Goal: Information Seeking & Learning: Learn about a topic

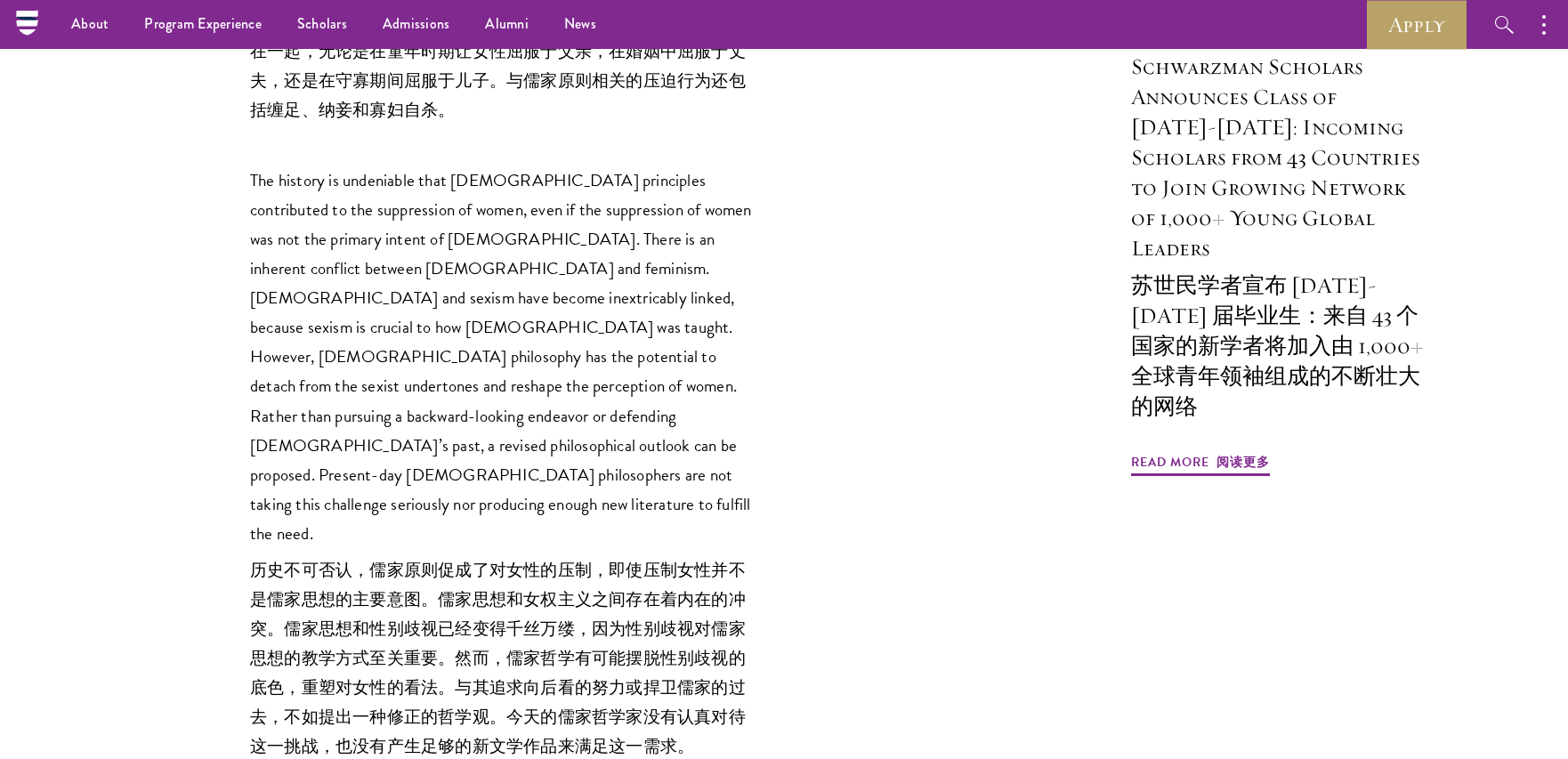
scroll to position [2149, 0]
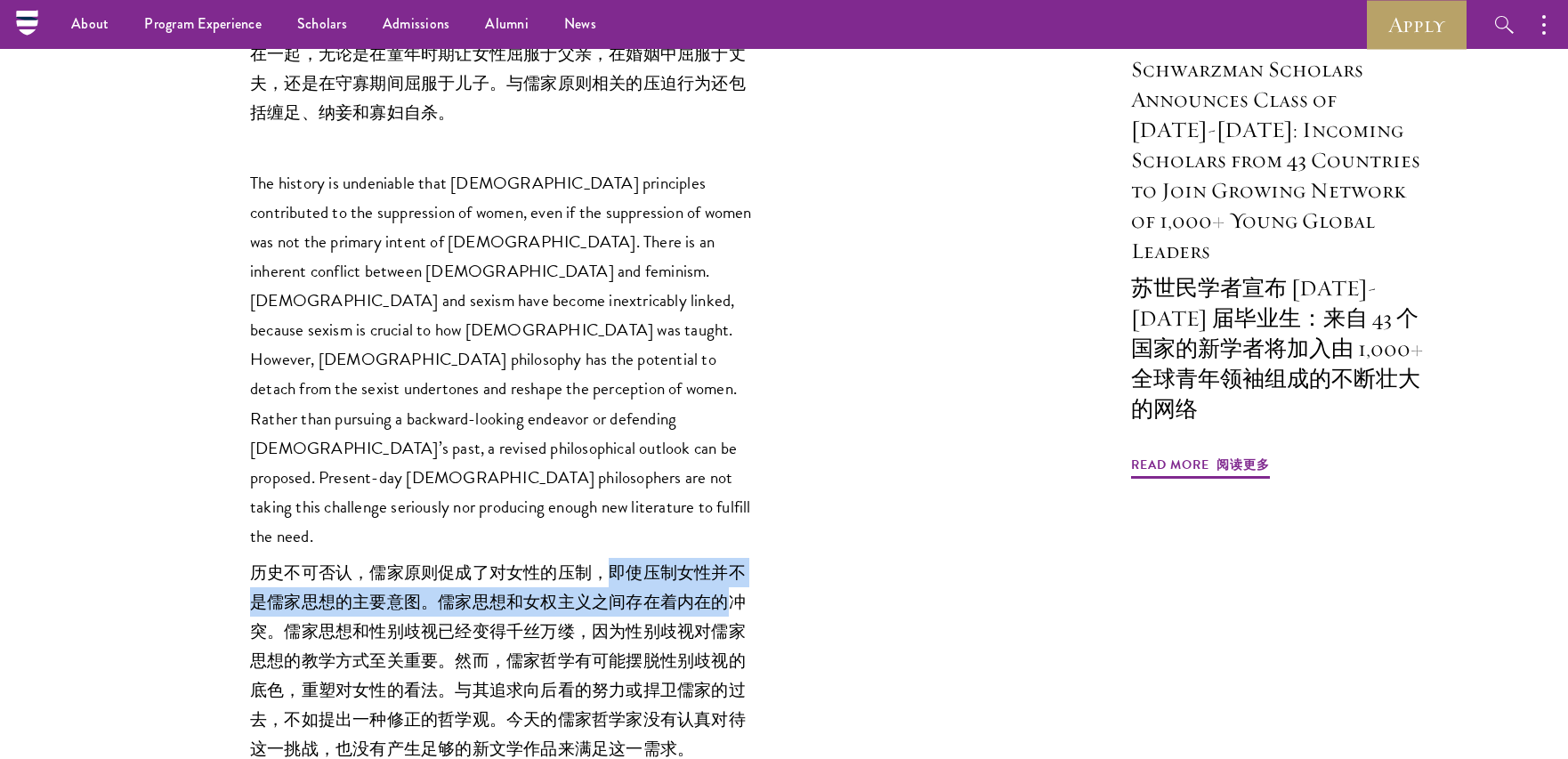
drag, startPoint x: 608, startPoint y: 328, endPoint x: 730, endPoint y: 357, distance: 125.4
click at [730, 560] on font "历史不可否认，儒家原则促成了对女性的压制，即使压制女性并不是儒家思想的主要意图。儒家思想和女权主义之间存在着内在的冲突。儒家思想和性别歧视已经变得千丝万缕，因…" at bounding box center [498, 660] width 496 height 202
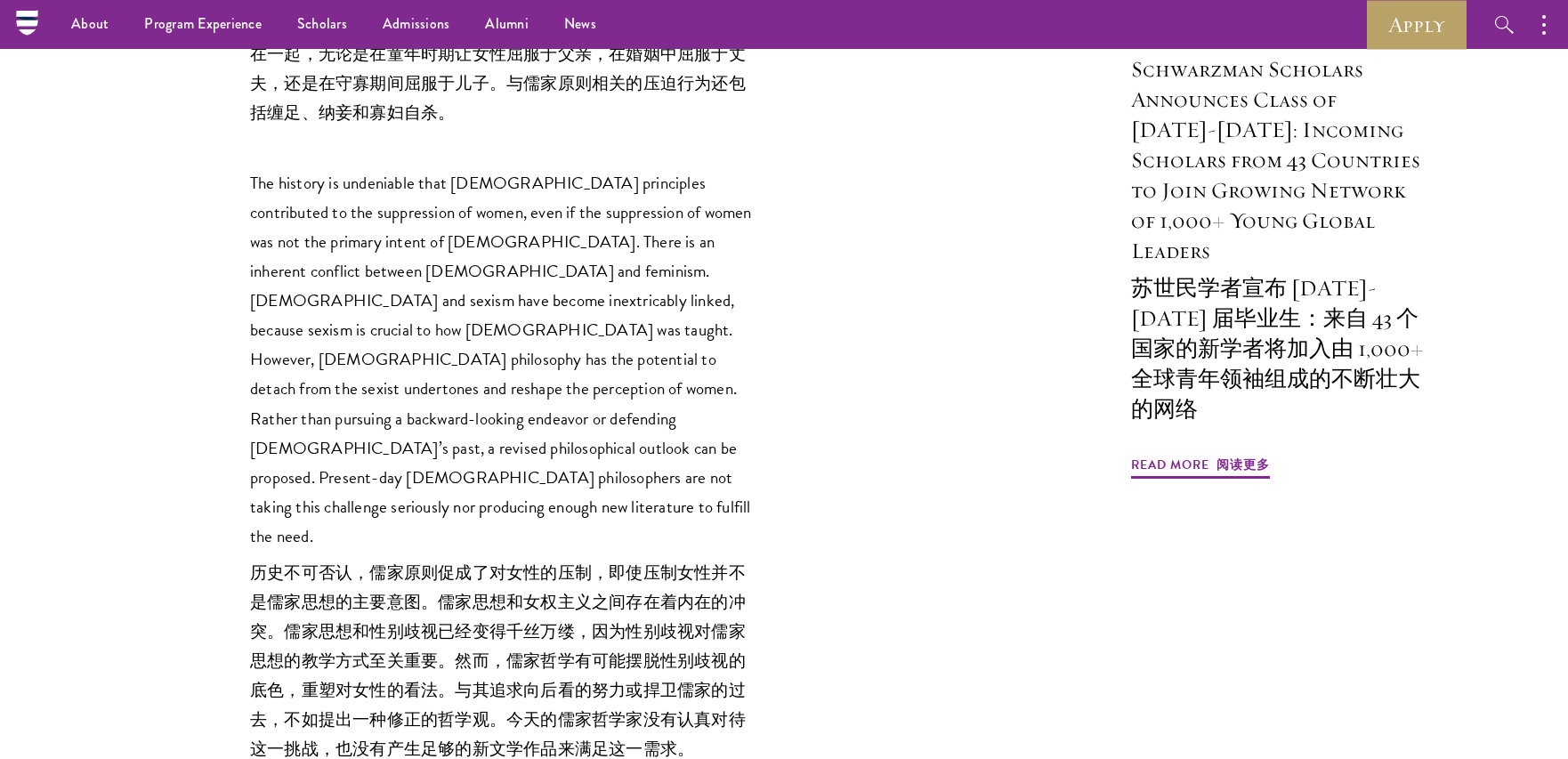
click at [730, 560] on font "历史不可否认，儒家原则促成了对女性的压制，即使压制女性并不是儒家思想的主要意图。儒家思想和女权主义之间存在着内在的冲突。儒家思想和性别歧视已经变得千丝万缕，因…" at bounding box center [498, 660] width 496 height 202
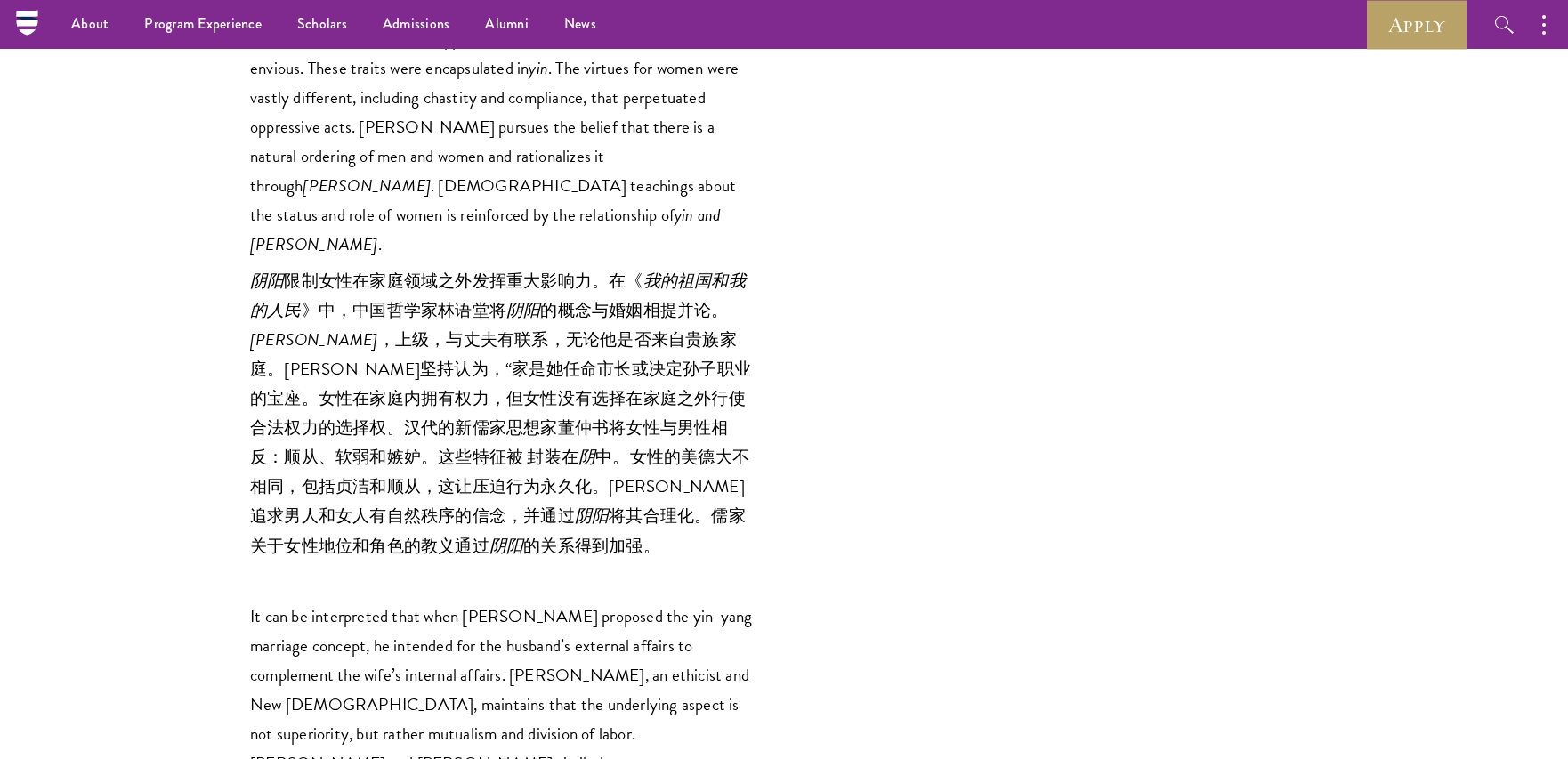
scroll to position [6182, 0]
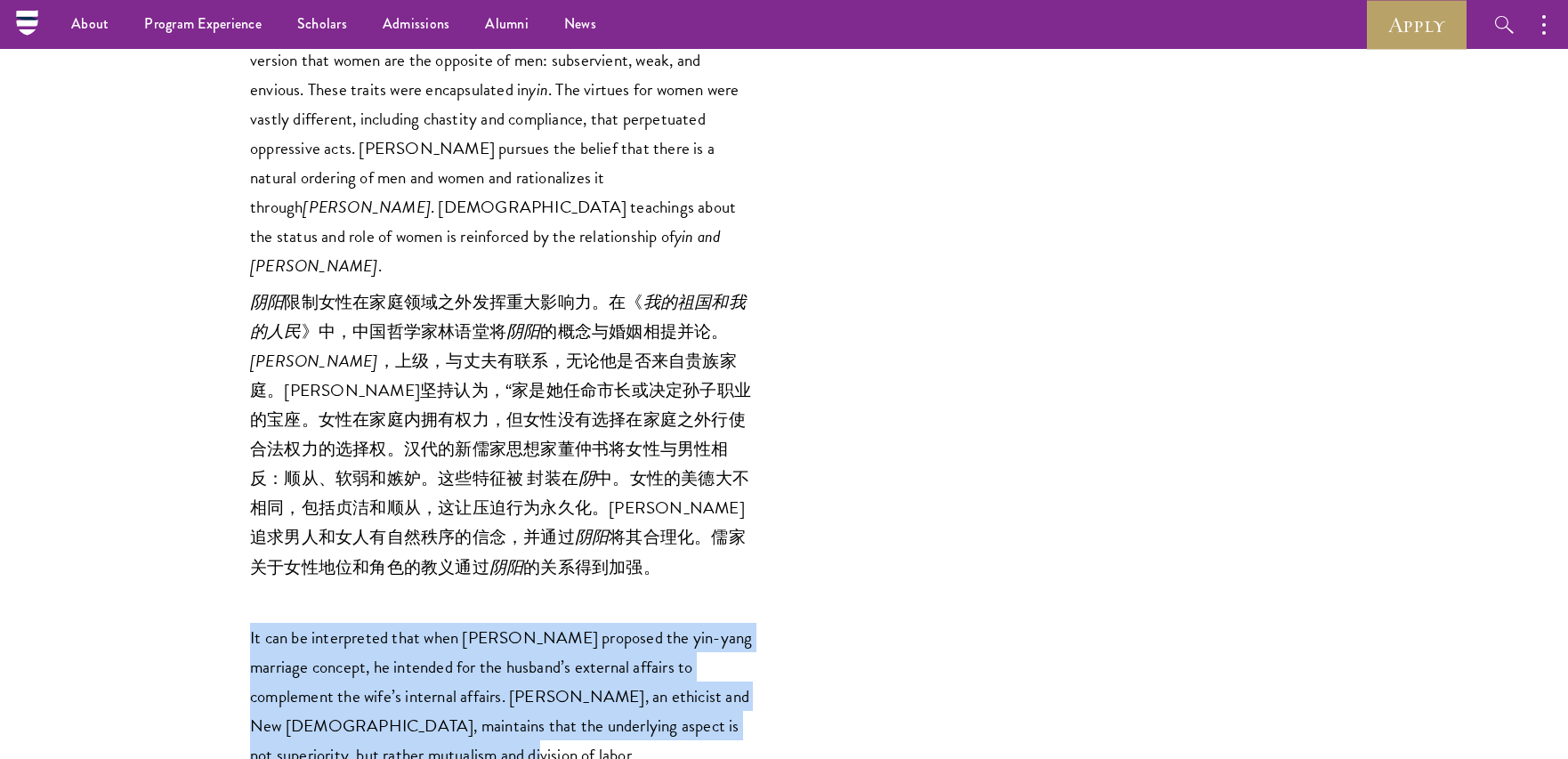
drag, startPoint x: 248, startPoint y: 124, endPoint x: 456, endPoint y: 252, distance: 244.2
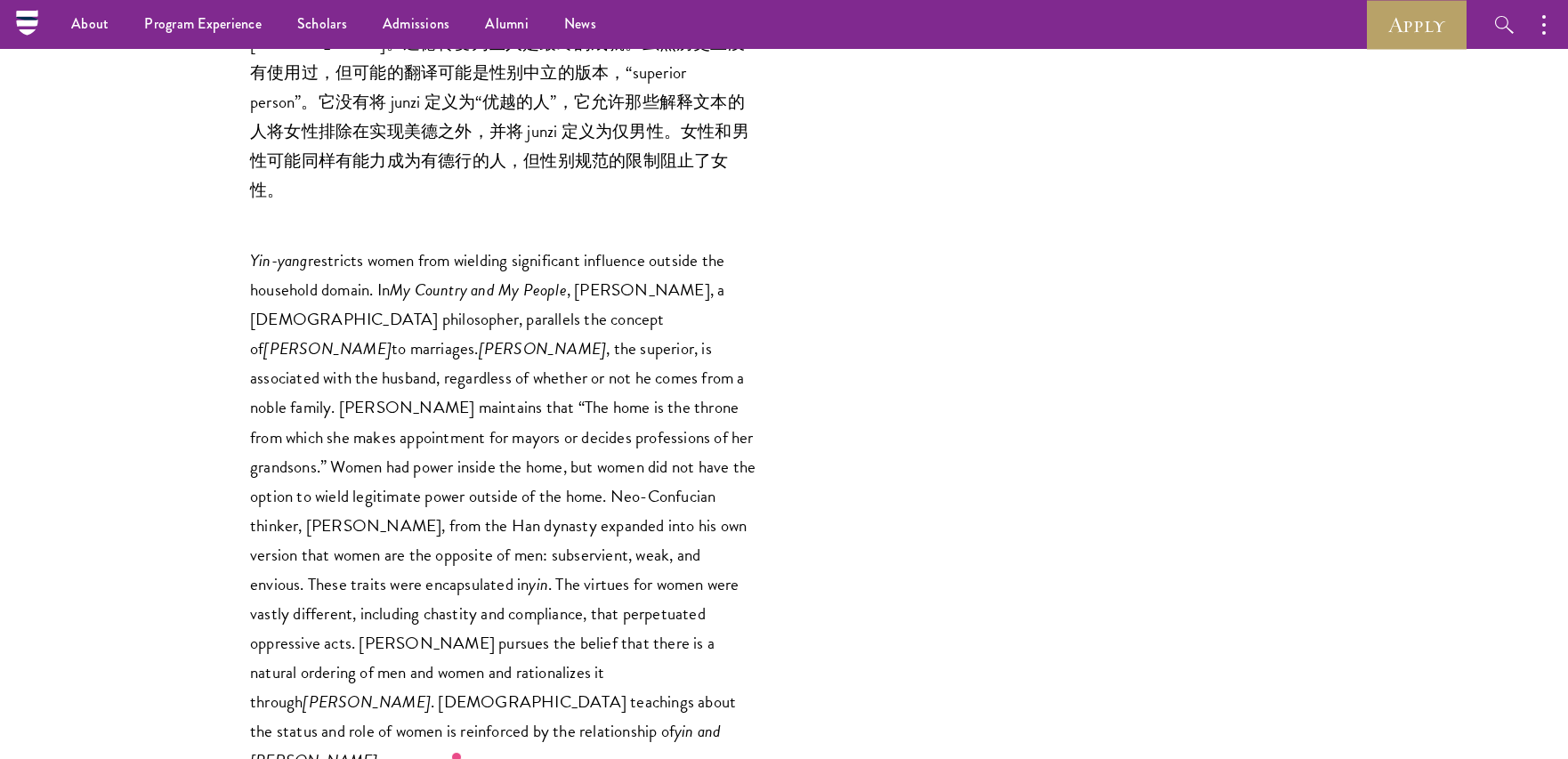
scroll to position [5686, 0]
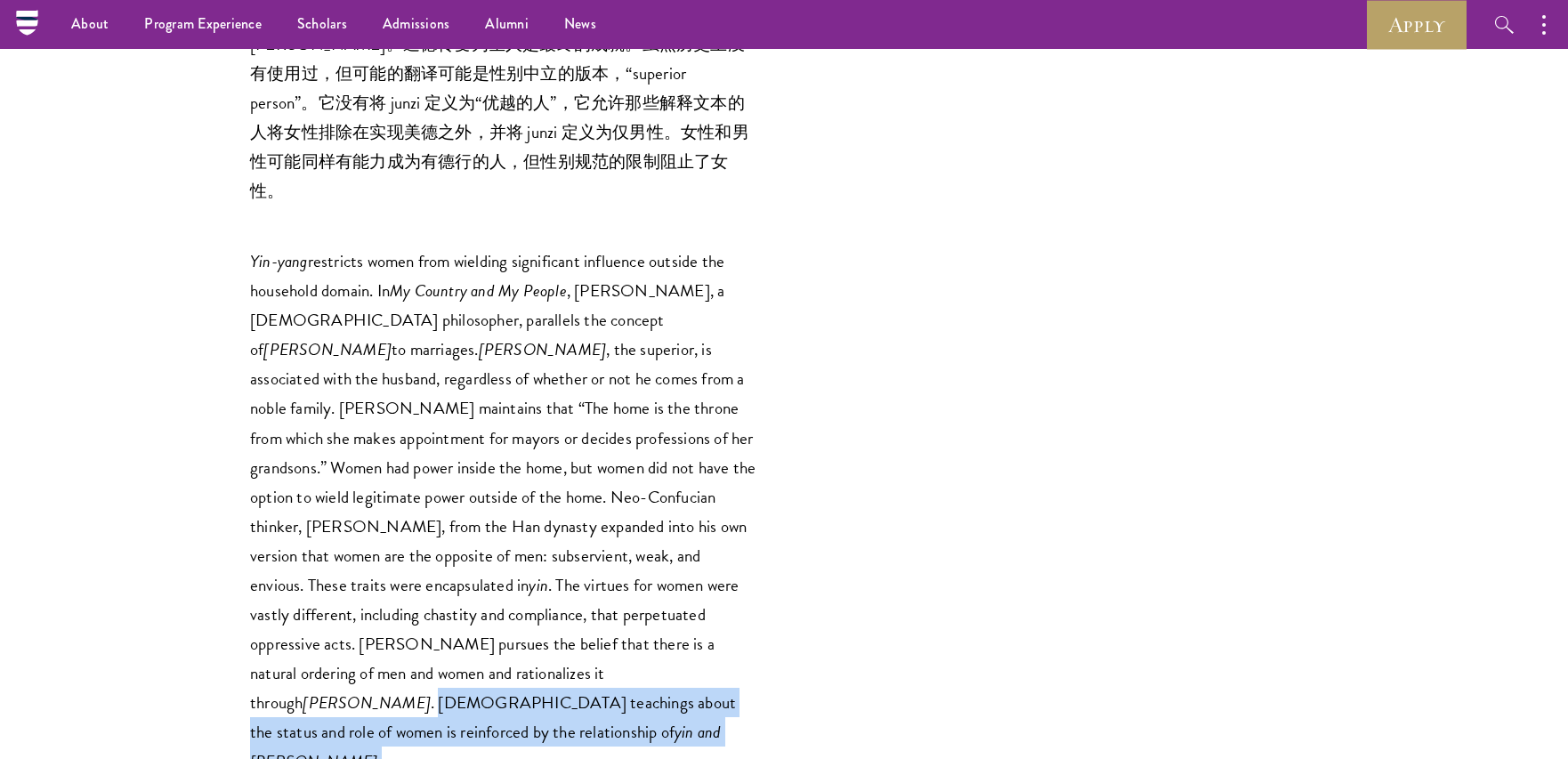
drag, startPoint x: 608, startPoint y: 189, endPoint x: 636, endPoint y: 241, distance: 59.1
click at [636, 247] on p "Yin-yang restricts women from wielding significant influence outside the househ…" at bounding box center [504, 665] width 508 height 837
copy p "[DEMOGRAPHIC_DATA] teachings about the status and role of women is reinforced b…"
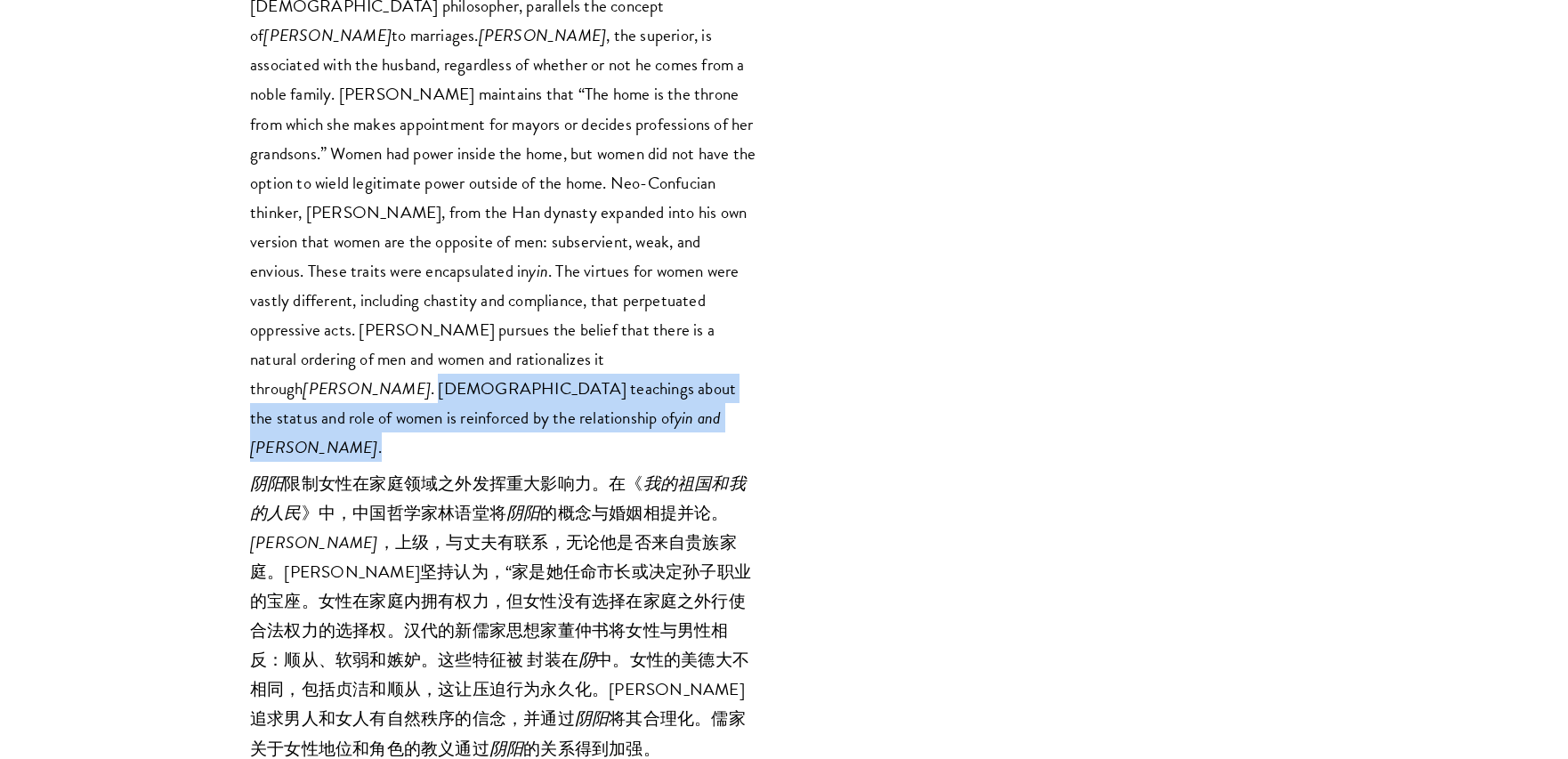
scroll to position [6122, 0]
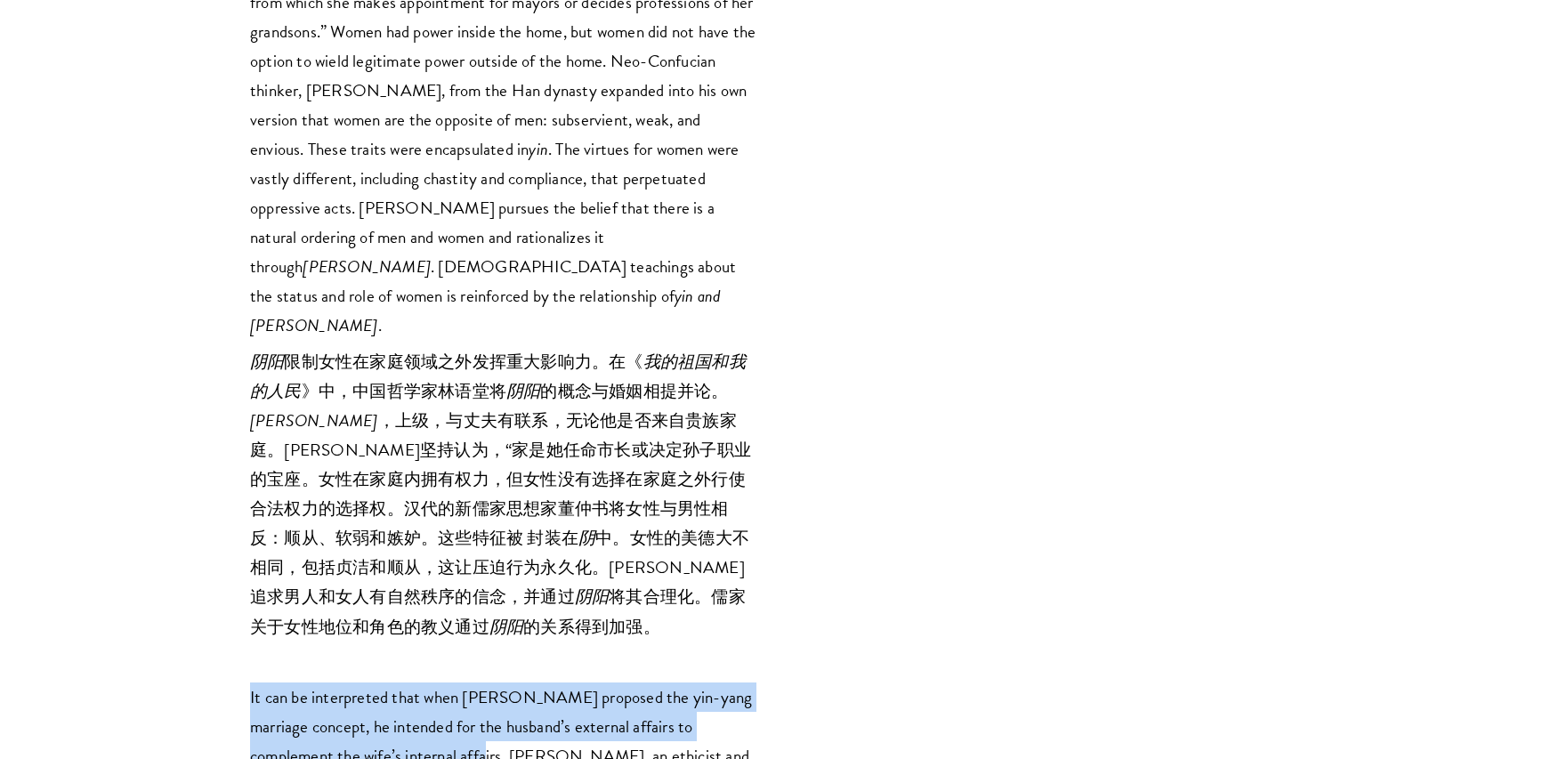
drag, startPoint x: 247, startPoint y: 184, endPoint x: 391, endPoint y: 247, distance: 157.2
copy p "It can be interpreted that when [PERSON_NAME] proposed the yin-yang marriage co…"
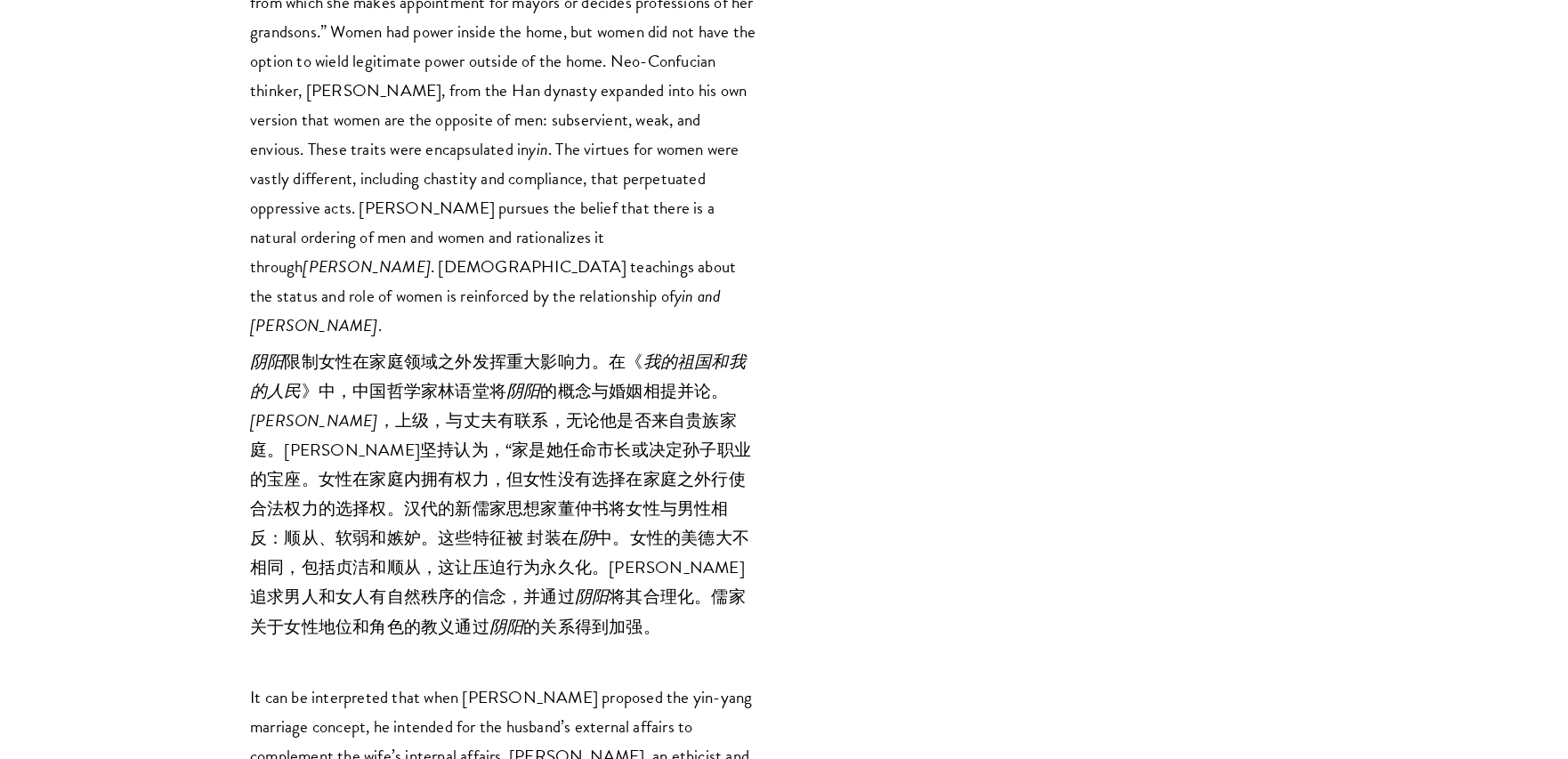
drag, startPoint x: 396, startPoint y: 241, endPoint x: 352, endPoint y: 293, distance: 68.1
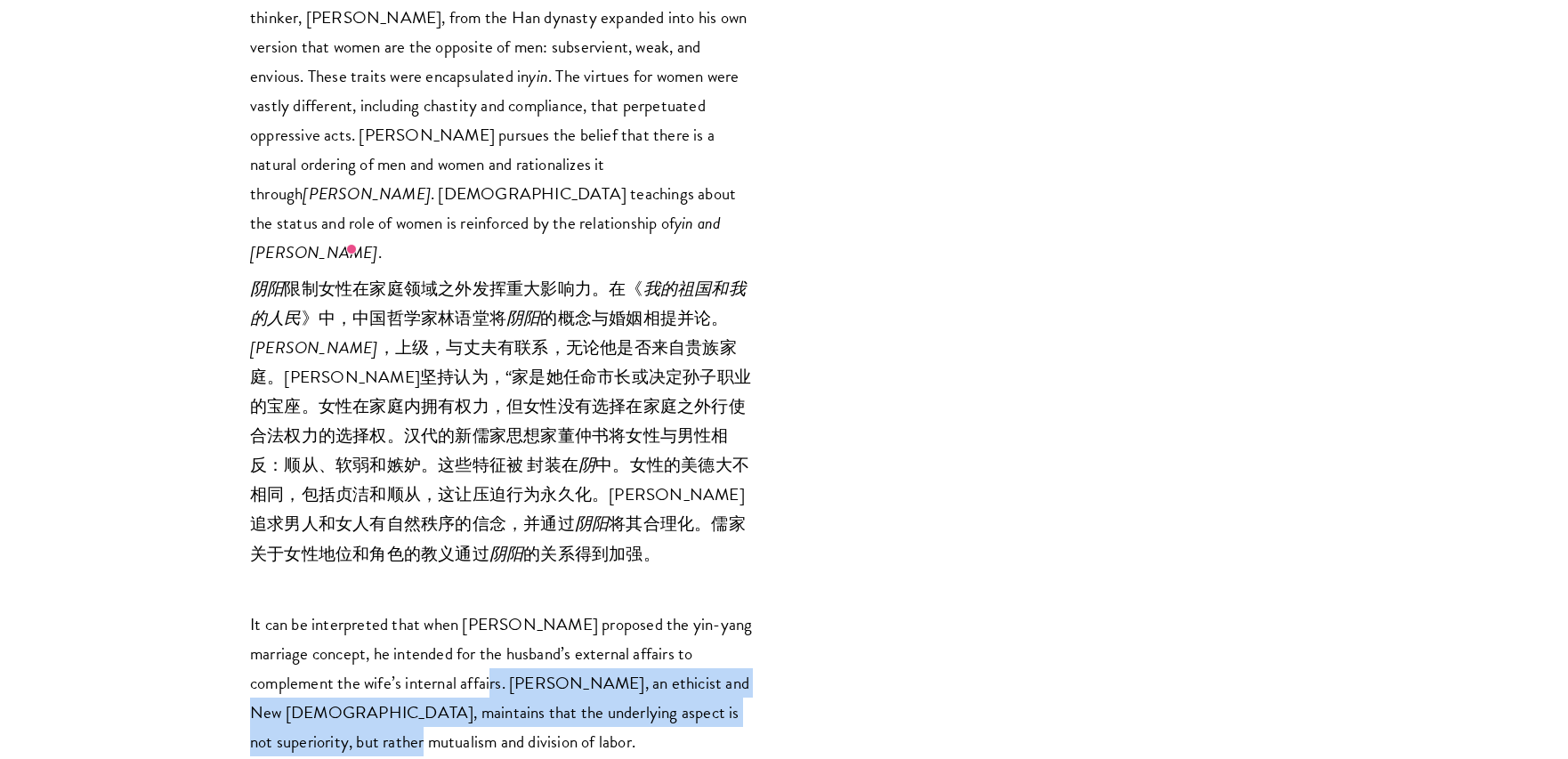
scroll to position [6221, 0]
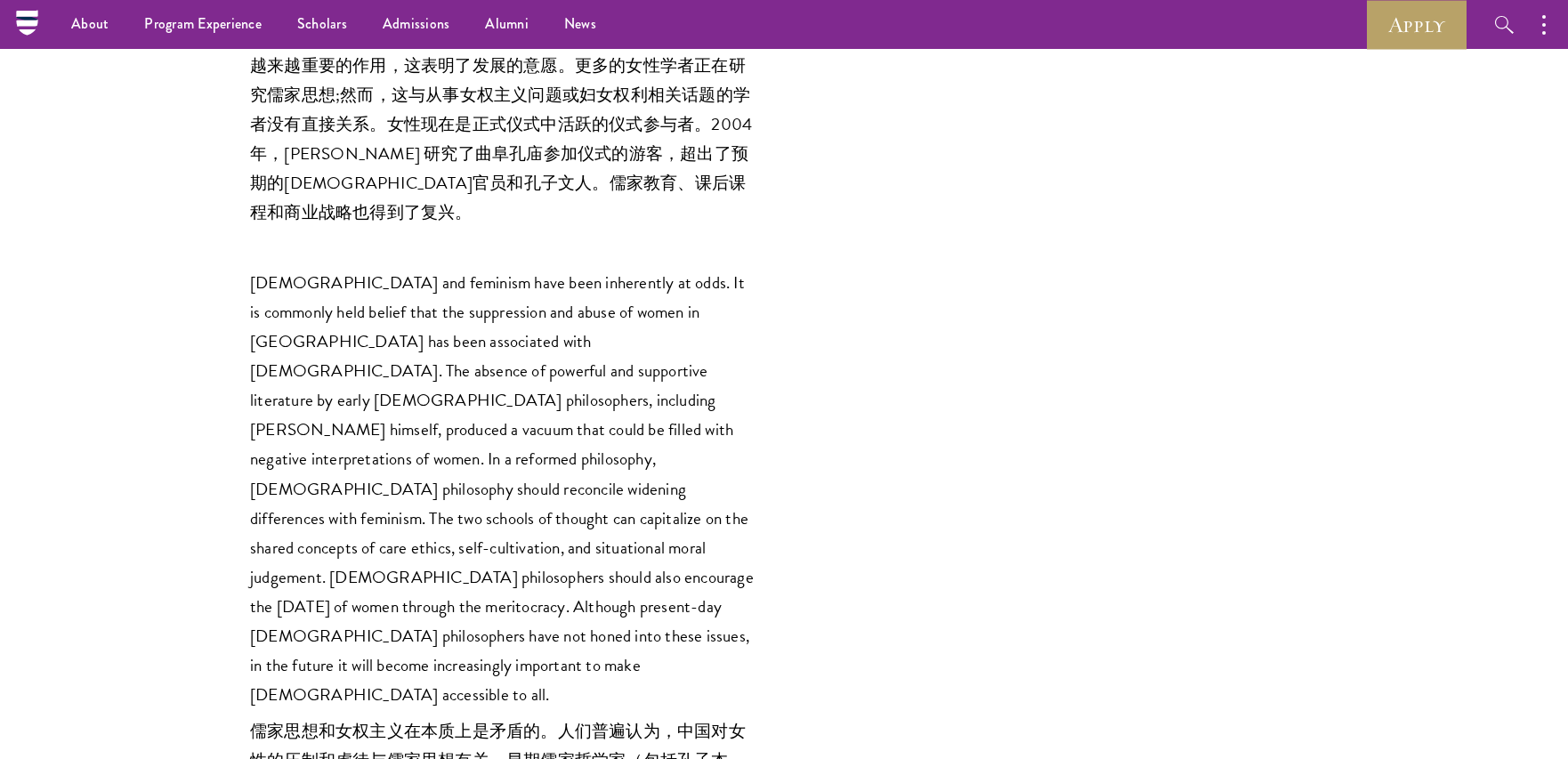
scroll to position [13961, 0]
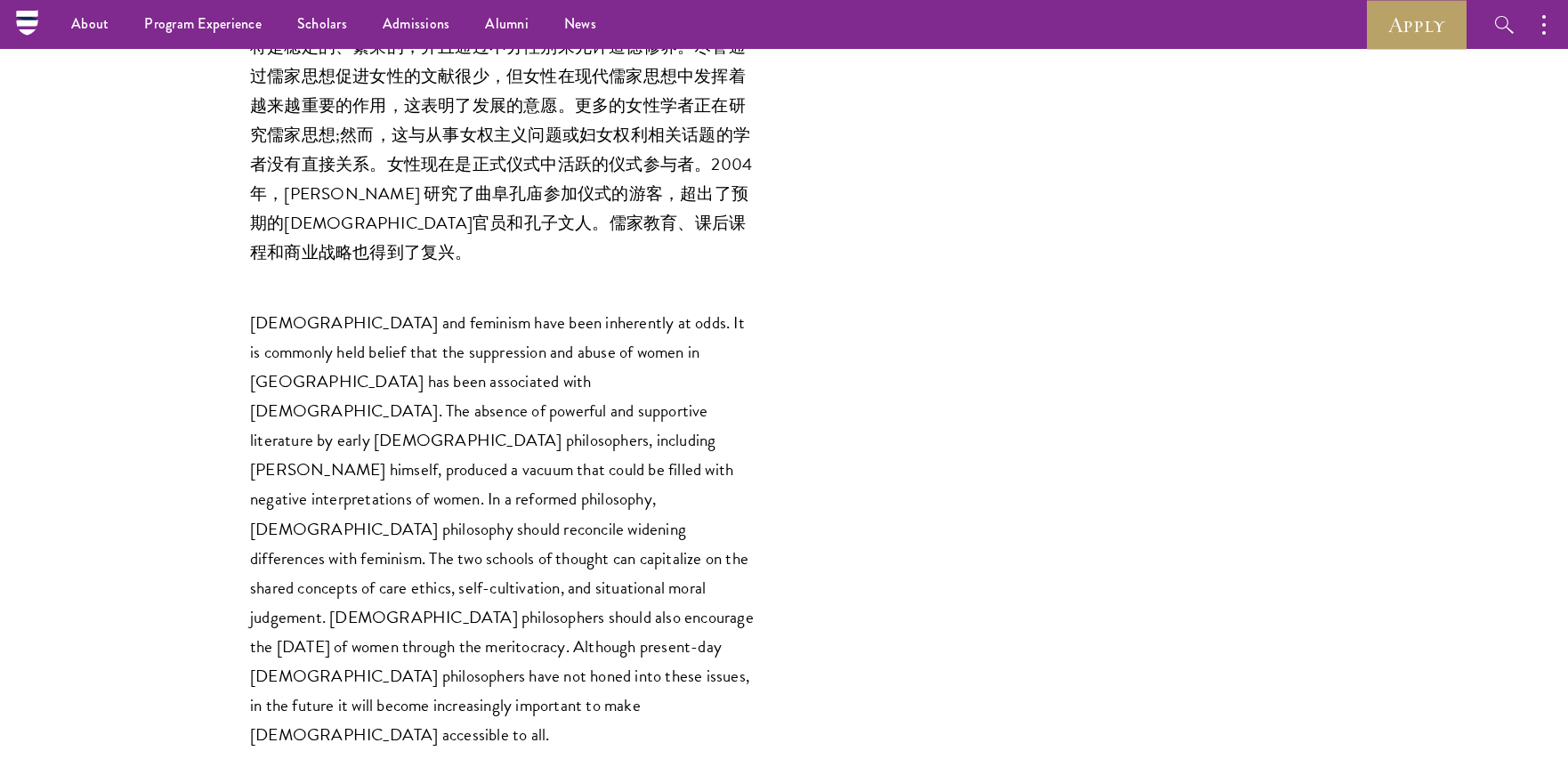
drag, startPoint x: 250, startPoint y: 320, endPoint x: 292, endPoint y: 324, distance: 42.2
copy em "[PERSON_NAME]"
drag, startPoint x: 301, startPoint y: 325, endPoint x: 342, endPoint y: 325, distance: 41.0
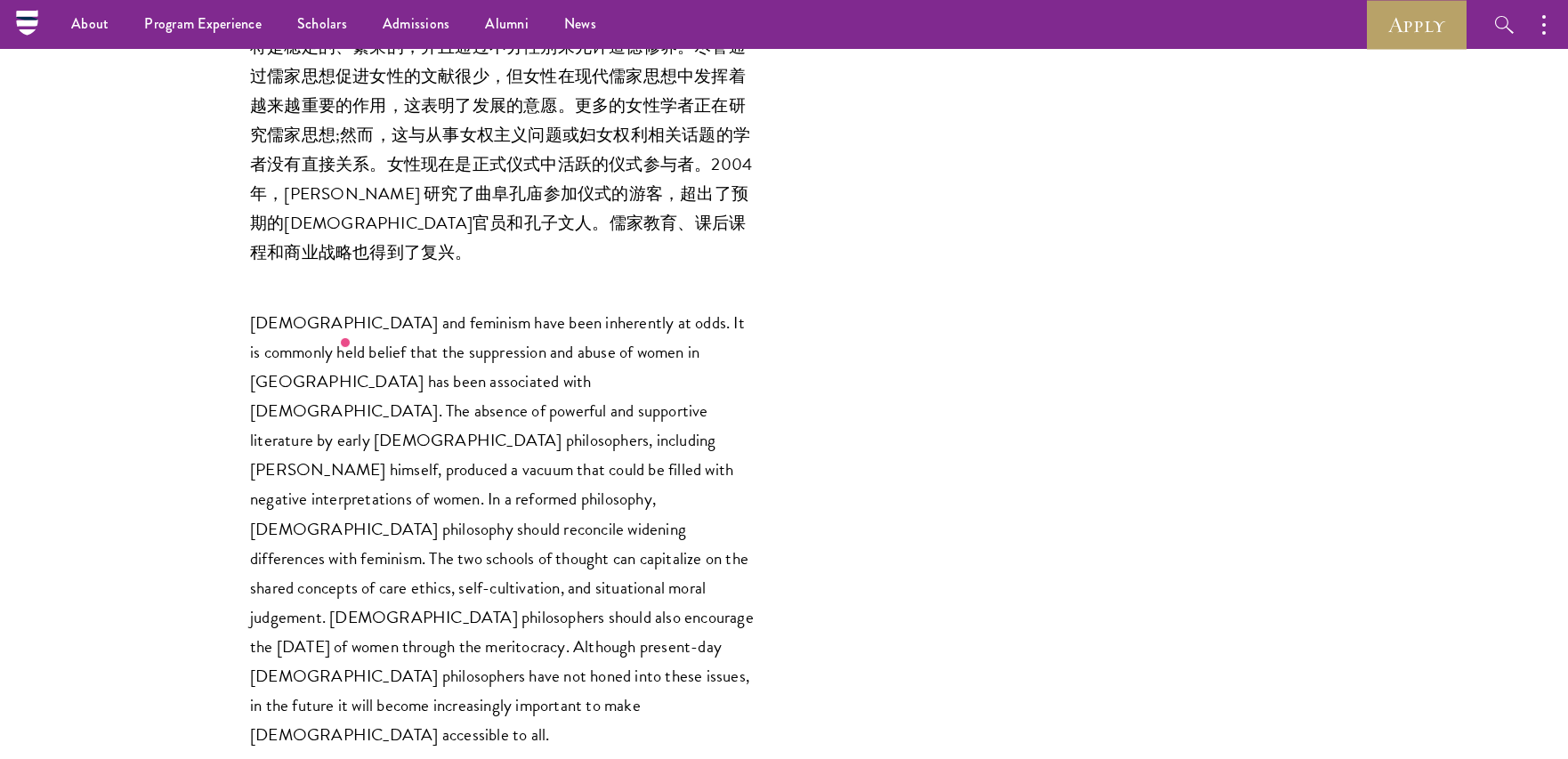
copy em "[PERSON_NAME]"
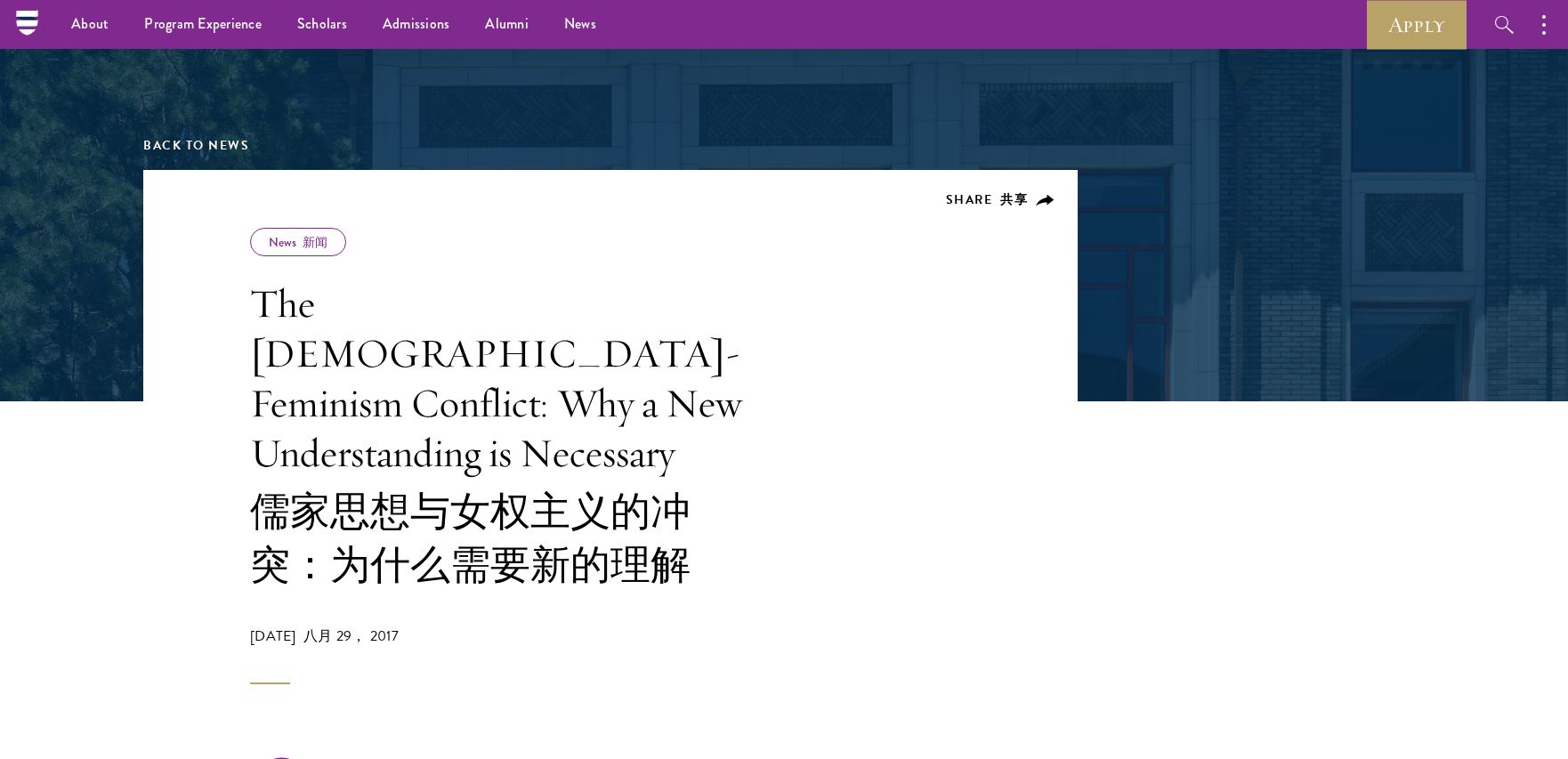
scroll to position [283, 0]
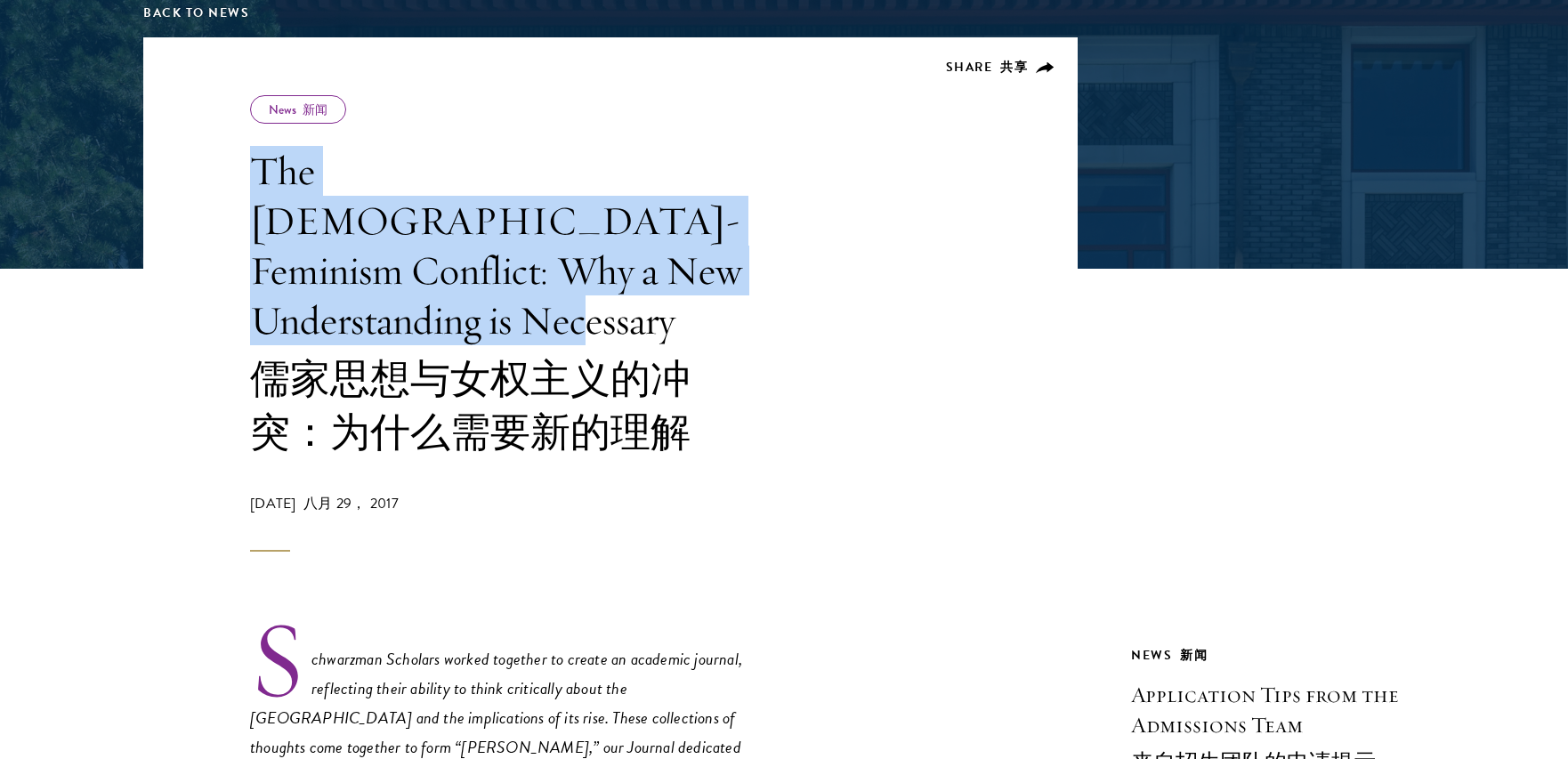
drag, startPoint x: 252, startPoint y: 167, endPoint x: 677, endPoint y: 278, distance: 439.3
click at [677, 278] on h1 "The [DEMOGRAPHIC_DATA]-Feminism Conflict: Why a New Understanding is Necessary …" at bounding box center [504, 306] width 508 height 320
copy h1 "The [DEMOGRAPHIC_DATA]-Feminism Conflict: Why a New Understanding is Necessary"
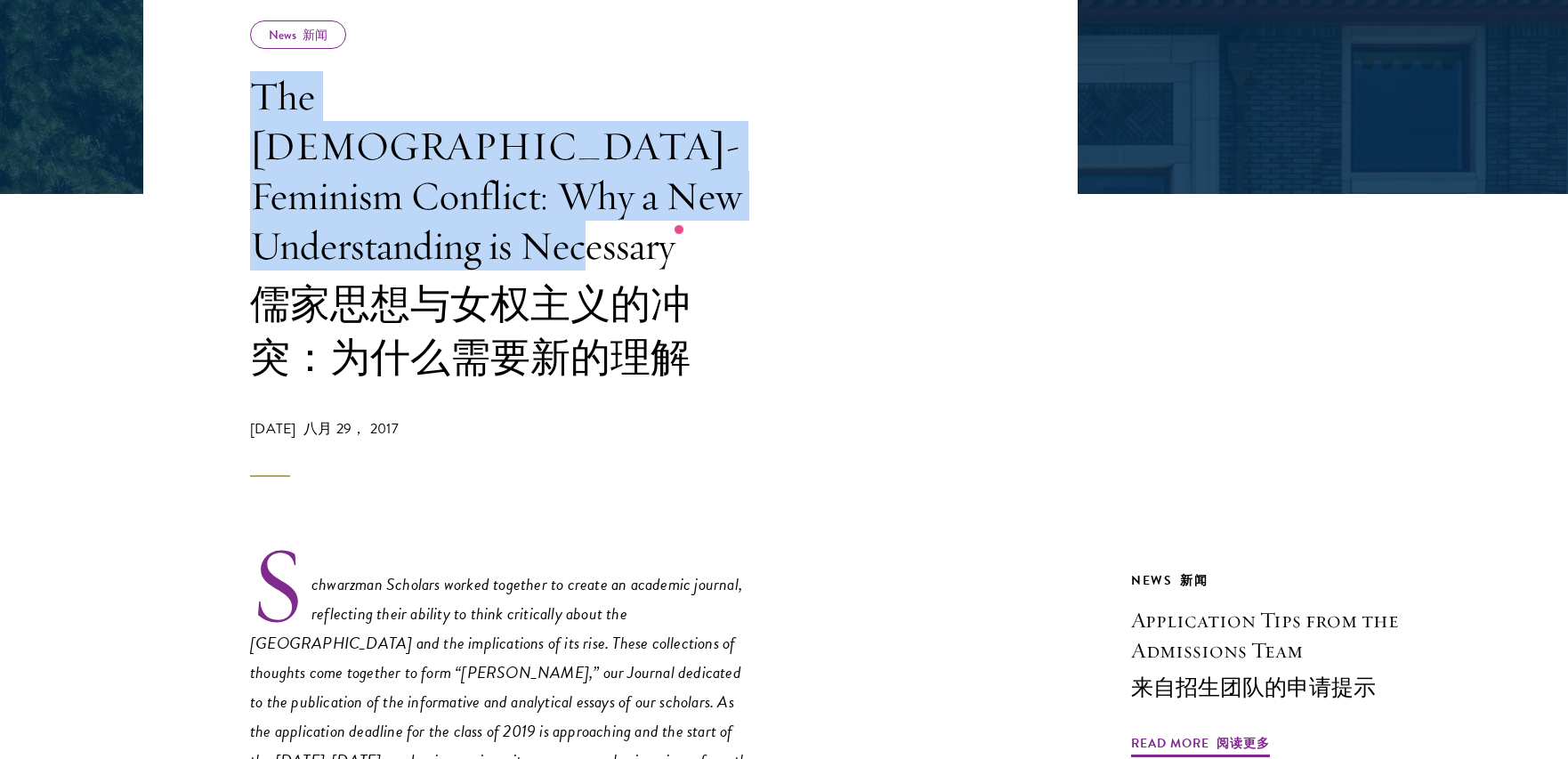
scroll to position [362, 0]
